Goal: Complete application form: Complete application form

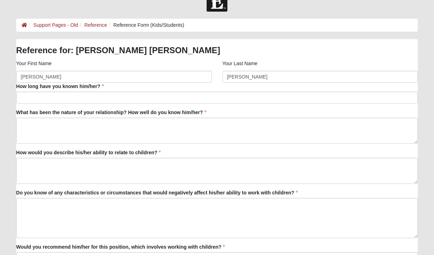
scroll to position [16, 0]
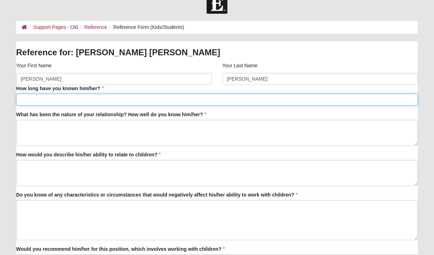
click at [144, 97] on input "How long have you known him/her?" at bounding box center [217, 100] width 402 height 12
click at [33, 100] on input "It feel like forever!" at bounding box center [217, 100] width 402 height 12
type input "It feels like forever!"
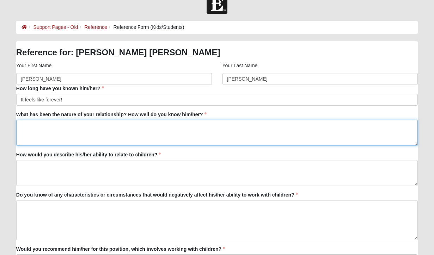
click at [54, 131] on textarea "What has been the nature of your relationship? How well do you know him/her?" at bounding box center [217, 133] width 402 height 26
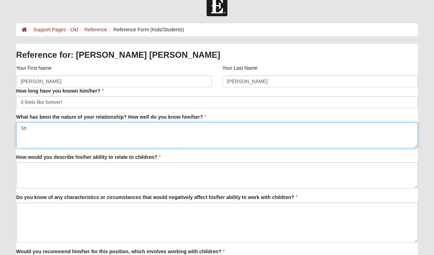
type textarea "S"
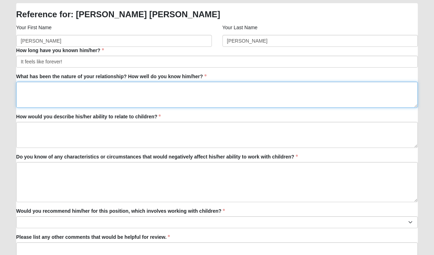
scroll to position [39, 0]
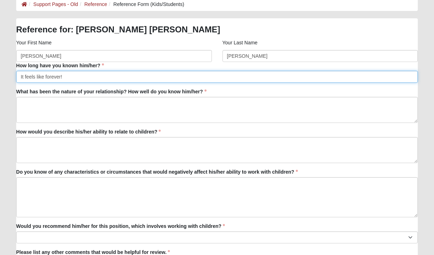
click at [48, 77] on input "It feels like forever!" at bounding box center [217, 77] width 402 height 12
type input "test"
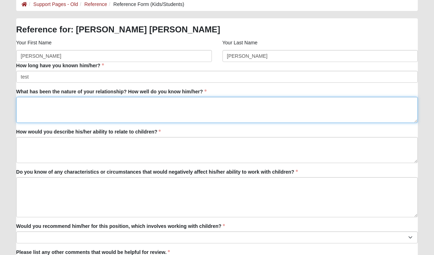
click at [40, 118] on textarea "What has been the nature of your relationship? How well do you know him/her?" at bounding box center [217, 110] width 402 height 26
type textarea "test"
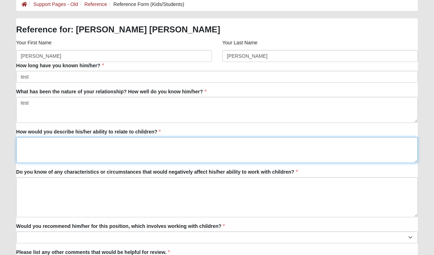
click at [41, 149] on textarea "How would you describe his/her ability to relate to children?" at bounding box center [217, 150] width 402 height 26
type textarea "test"
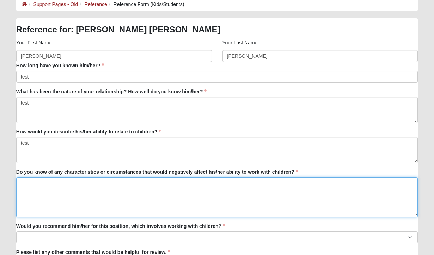
click at [41, 184] on textarea "Do you know of any characteristics or circumstances that would negatively affec…" at bounding box center [217, 197] width 402 height 40
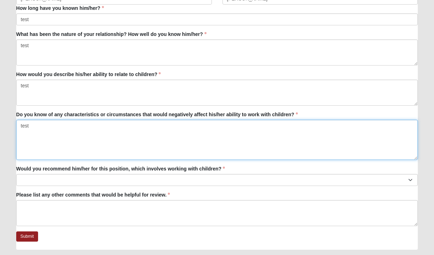
scroll to position [116, 0]
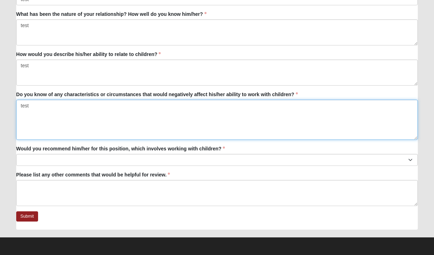
type textarea "test"
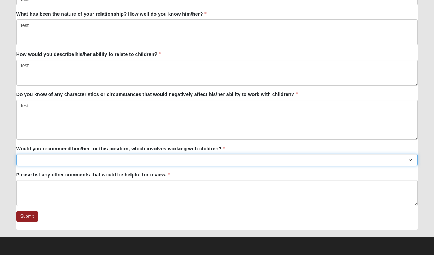
click at [69, 159] on select "No Yes" at bounding box center [217, 160] width 402 height 12
select select "True"
click at [16, 154] on select "No Yes" at bounding box center [217, 160] width 402 height 12
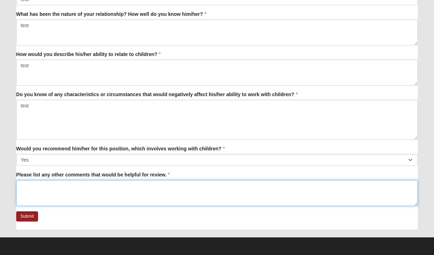
click at [44, 192] on textarea "Please list any other comments that would be helpful for review." at bounding box center [217, 193] width 402 height 26
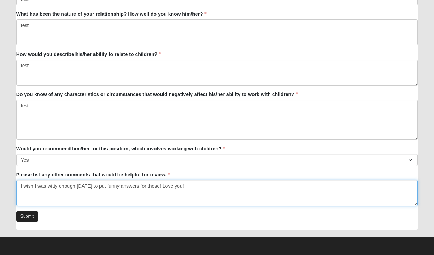
type textarea "I wish I was witty enough today to put funny answers for these! Love you!"
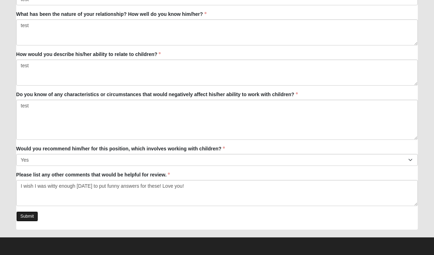
click at [28, 218] on link "Submit" at bounding box center [27, 217] width 22 height 10
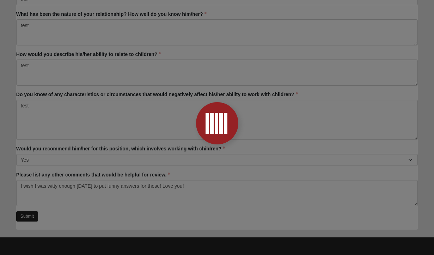
scroll to position [0, 0]
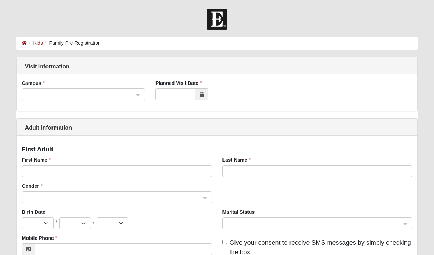
click at [71, 94] on span at bounding box center [80, 95] width 108 height 8
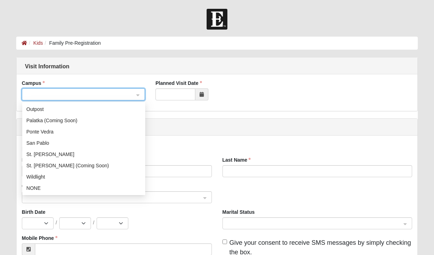
scroll to position [9, 0]
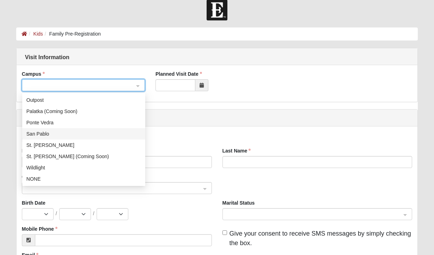
click at [67, 134] on div "San Pablo" at bounding box center [83, 134] width 115 height 8
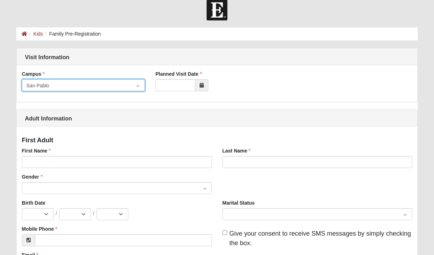
click at [202, 85] on icon at bounding box center [202, 85] width 4 height 5
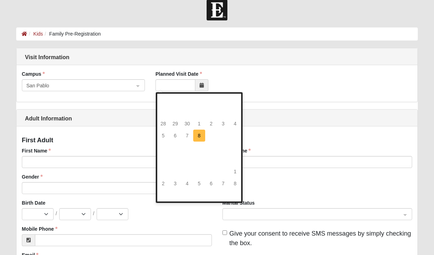
click at [199, 138] on td "8" at bounding box center [199, 136] width 12 height 12
type input "10/8/2025"
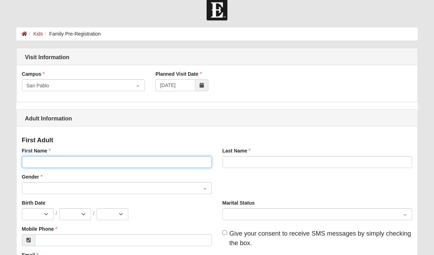
click at [126, 167] on input "First Name" at bounding box center [117, 162] width 190 height 12
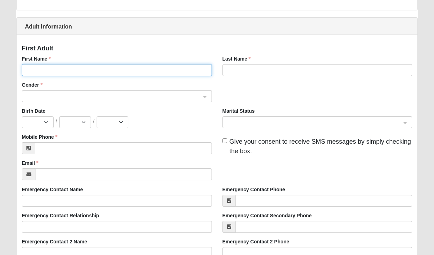
scroll to position [103, 0]
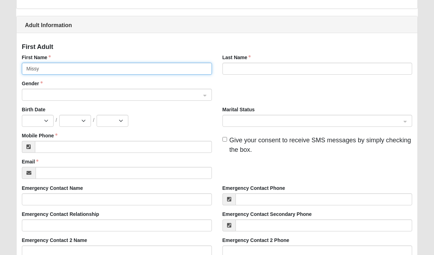
type input "Missy"
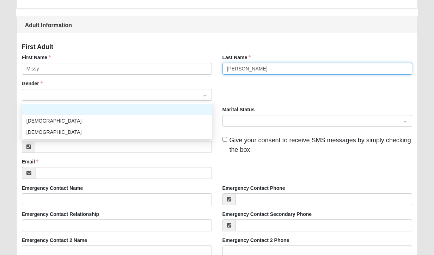
click at [134, 98] on span at bounding box center [113, 95] width 175 height 8
type input "Tanner"
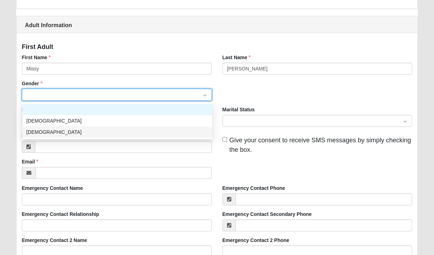
click at [127, 132] on div "Female" at bounding box center [117, 132] width 182 height 8
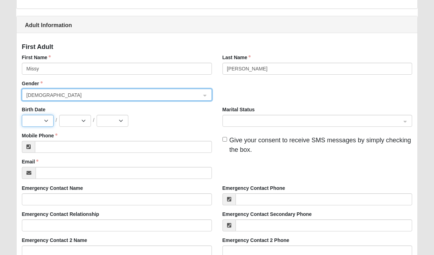
click at [49, 120] on select "Jan Feb Mar Apr May Jun Jul Aug Sep Oct Nov Dec" at bounding box center [38, 121] width 32 height 12
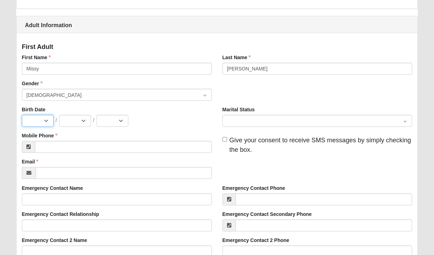
select select "7"
click at [22, 115] on select "Jan Feb Mar Apr May Jun Jul Aug Sep Oct Nov Dec" at bounding box center [38, 121] width 32 height 12
click at [83, 120] on select "1 2 3 4 5 6 7 8 9 10 11 12 13 14 15 16 17 18 19 20 21 22 23 24 25 26 27 28 29 3…" at bounding box center [75, 121] width 32 height 12
click at [59, 115] on select "1 2 3 4 5 6 7 8 9 10 11 12 13 14 15 16 17 18 19 20 21 22 23 24 25 26 27 28 29 3…" at bounding box center [75, 121] width 32 height 12
click at [122, 121] on select "2025 2024 2023 2022 2021 2020 2019 2018 2017 2016 2015 2014 2013 2012 2011 2010…" at bounding box center [113, 121] width 32 height 12
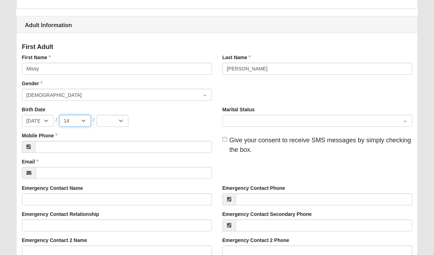
click at [67, 121] on select "1 2 3 4 5 6 7 8 9 10 11 12 13 14 15 16 17 18 19 20 21 22 23 24 25 26 27 28 29 3…" at bounding box center [75, 121] width 32 height 12
select select "0"
click at [59, 115] on select "1 2 3 4 5 6 7 8 9 10 11 12 13 14 15 16 17 18 19 20 21 22 23 24 25 26 27 28 29 3…" at bounding box center [75, 121] width 32 height 12
click at [40, 124] on select "Jan Feb Mar Apr May Jun Jul Aug Sep Oct Nov Dec" at bounding box center [38, 121] width 32 height 12
select select "0"
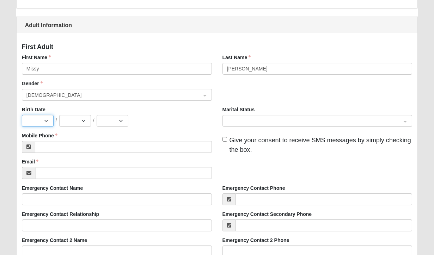
click at [22, 115] on select "Jan Feb Mar Apr May Jun Jul Aug Sep Oct Nov Dec" at bounding box center [38, 121] width 32 height 12
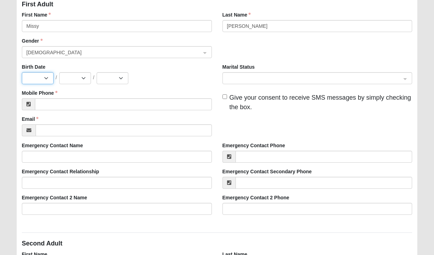
scroll to position [146, 0]
click at [226, 97] on input "Give your consent to receive SMS messages by simply checking the box." at bounding box center [225, 96] width 5 height 5
click at [223, 98] on input "Give your consent to receive SMS messages by simply checking the box." at bounding box center [225, 96] width 5 height 5
checkbox input "false"
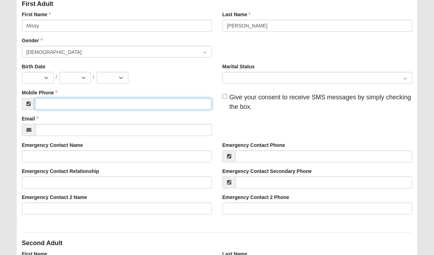
click at [180, 104] on input "Mobile Phone" at bounding box center [123, 104] width 177 height 12
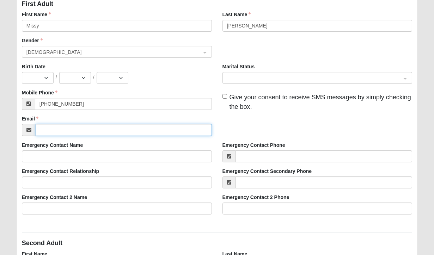
click at [162, 131] on input "Email" at bounding box center [124, 130] width 176 height 12
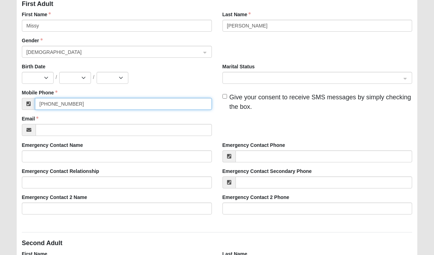
click at [158, 104] on input "(904) 338-3326" at bounding box center [123, 104] width 177 height 12
type input "(999) 999-9999"
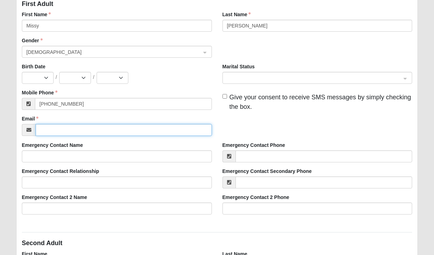
click at [109, 135] on input "Email" at bounding box center [124, 130] width 176 height 12
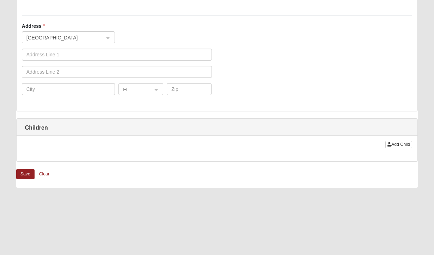
scroll to position [594, 0]
type input "notactual@notmessingupthesystem.com"
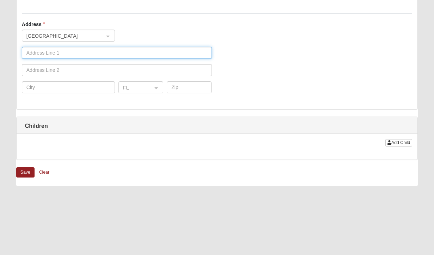
click at [65, 53] on input "text" at bounding box center [117, 53] width 190 height 12
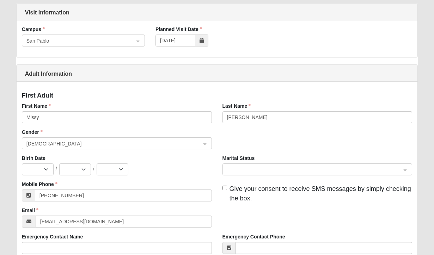
scroll to position [55, 0]
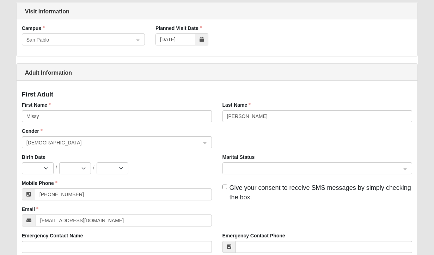
type input "999 No a Real Place"
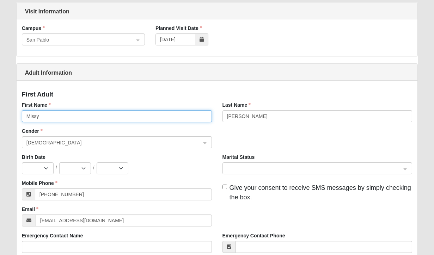
click at [56, 115] on input "Missy" at bounding box center [117, 116] width 190 height 12
type input "Test"
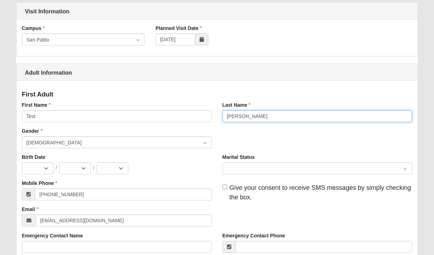
click at [235, 117] on input "Tanner" at bounding box center [318, 116] width 190 height 12
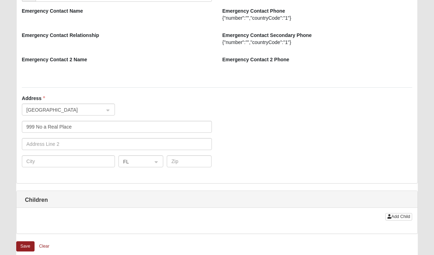
scroll to position [520, 0]
type input "Test"
click at [90, 165] on input "text" at bounding box center [68, 161] width 93 height 12
type input "J"
type input "No Really"
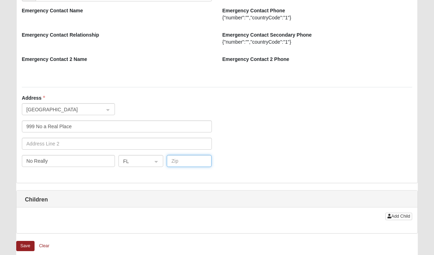
click at [185, 161] on input "text" at bounding box center [189, 161] width 45 height 12
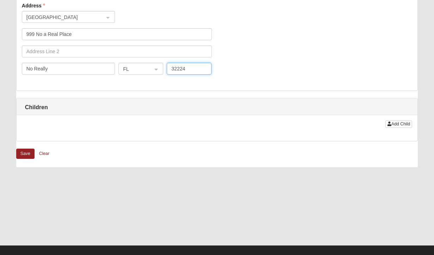
scroll to position [615, 0]
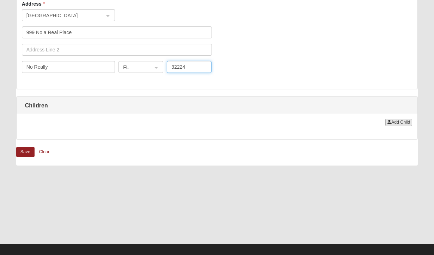
type input "32224"
click at [395, 123] on span "Add Child" at bounding box center [401, 122] width 19 height 5
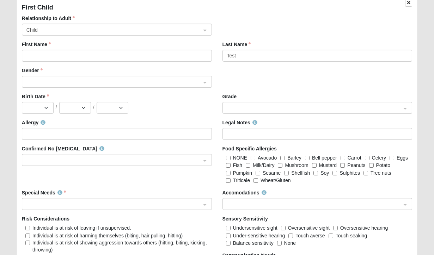
scroll to position [737, 0]
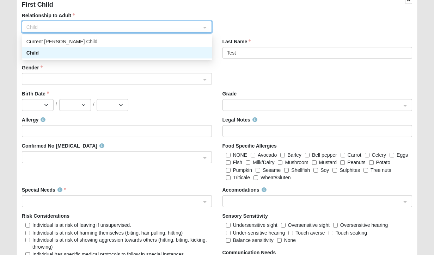
click at [202, 25] on input "search" at bounding box center [114, 26] width 177 height 11
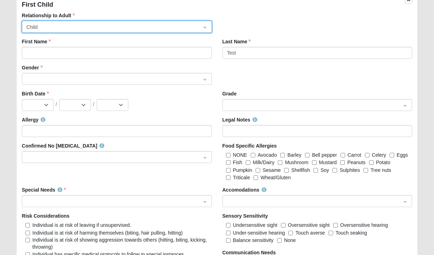
click at [202, 25] on input "search" at bounding box center [114, 26] width 177 height 11
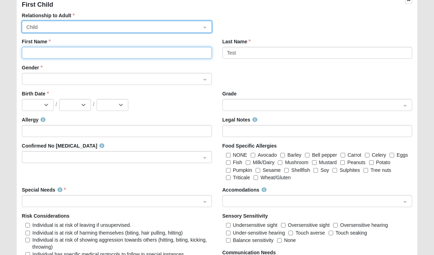
click at [191, 50] on input "First Name" at bounding box center [117, 53] width 190 height 12
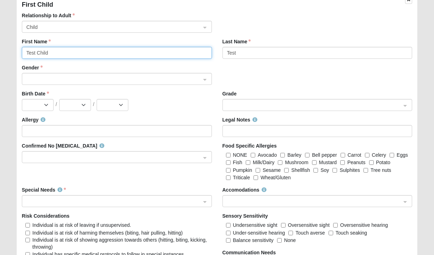
type input "Test Child"
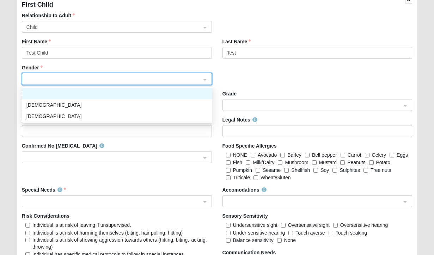
click at [169, 74] on input "search" at bounding box center [114, 78] width 177 height 11
click at [159, 108] on div "Male" at bounding box center [117, 105] width 182 height 8
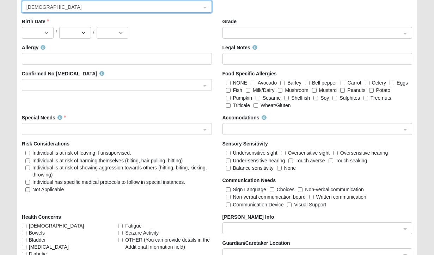
scroll to position [830, 0]
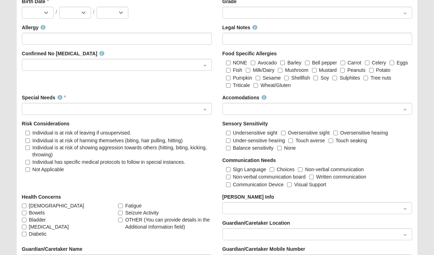
click at [159, 111] on span at bounding box center [113, 110] width 175 height 8
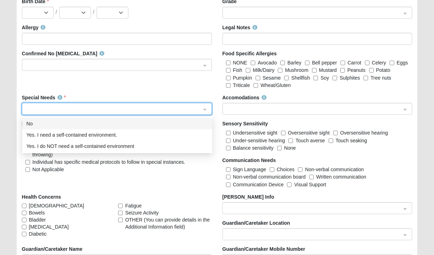
click at [157, 127] on div "No" at bounding box center [117, 124] width 182 height 8
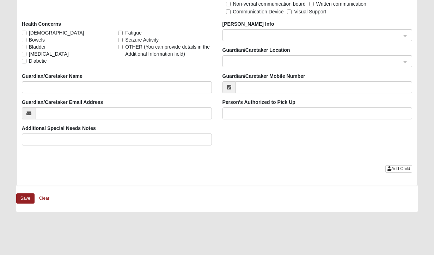
scroll to position [1007, 0]
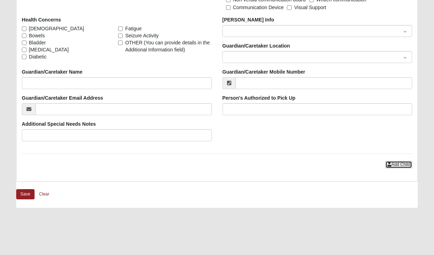
click at [396, 164] on span "Add Child" at bounding box center [401, 164] width 19 height 5
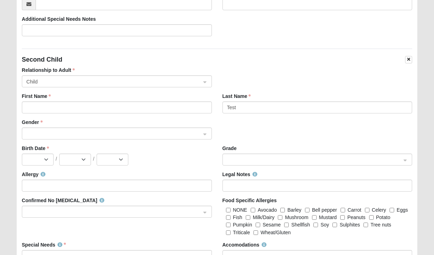
scroll to position [1110, 0]
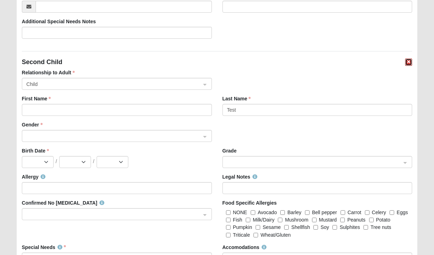
click at [409, 62] on icon "button" at bounding box center [409, 62] width 3 height 4
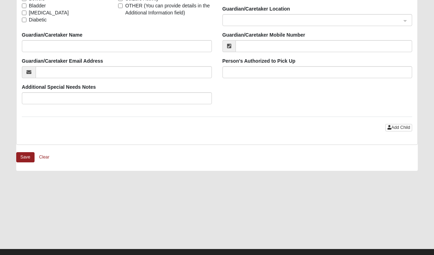
scroll to position [1056, 0]
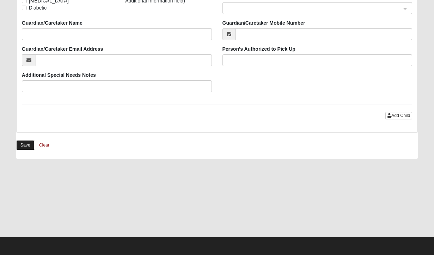
click at [26, 145] on button "Save" at bounding box center [25, 145] width 18 height 10
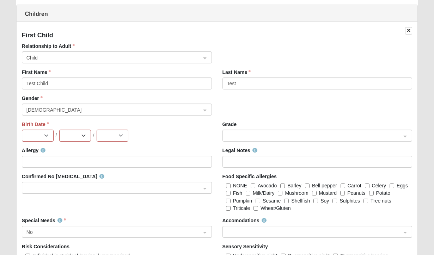
scroll to position [742, 0]
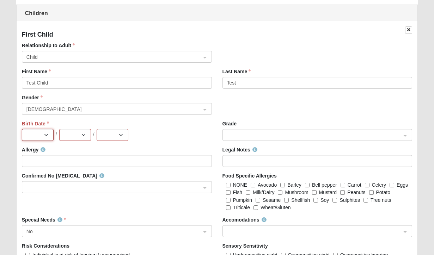
click at [46, 134] on select "Jan Feb Mar Apr May Jun Jul Aug Sep Oct Nov Dec" at bounding box center [38, 135] width 32 height 12
select select "1"
click at [22, 129] on select "Jan Feb Mar Apr May Jun Jul Aug Sep Oct Nov Dec" at bounding box center [38, 135] width 32 height 12
click at [84, 134] on select "1 2 3 4 5 6 7 8 9 10 11 12 13 14 15 16 17 18 19 20 21 22 23 24 25 26 27 28 29 3…" at bounding box center [75, 135] width 32 height 12
select select "2"
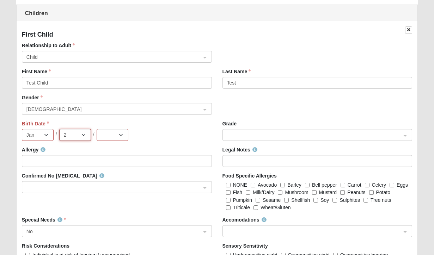
click at [59, 129] on select "1 2 3 4 5 6 7 8 9 10 11 12 13 14 15 16 17 18 19 20 21 22 23 24 25 26 27 28 29 3…" at bounding box center [75, 135] width 32 height 12
click at [121, 137] on select "2025 2024 2023 2022 2021 2020 2019 2018 2017 2016 2015 2014 2013 2012 2011 2010…" at bounding box center [113, 135] width 32 height 12
select select "2019"
click at [97, 129] on select "2025 2024 2023 2022 2021 2020 2019 2018 2017 2016 2015 2014 2013 2012 2011 2010…" at bounding box center [113, 135] width 32 height 12
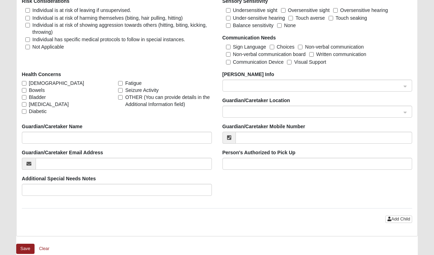
scroll to position [1091, 0]
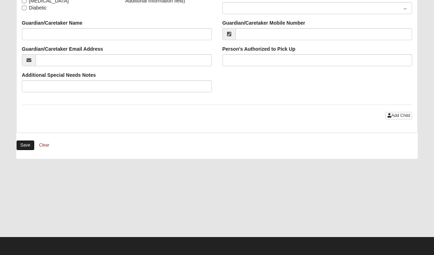
click at [22, 147] on button "Save" at bounding box center [25, 145] width 18 height 10
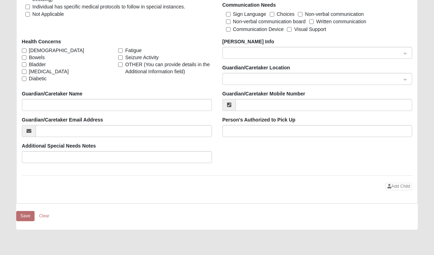
scroll to position [783, 0]
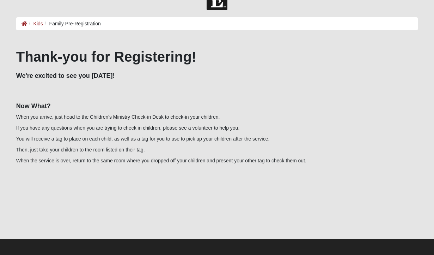
scroll to position [21, 0]
